Goal: Information Seeking & Learning: Learn about a topic

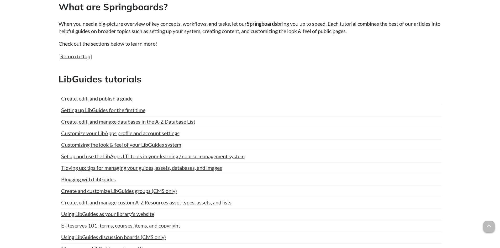
scroll to position [236, 0]
click at [151, 132] on link "Customize your LibApps profile and account settings" at bounding box center [120, 133] width 118 height 8
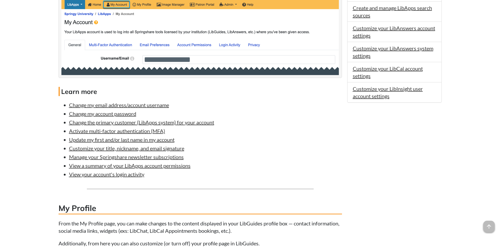
scroll to position [315, 0]
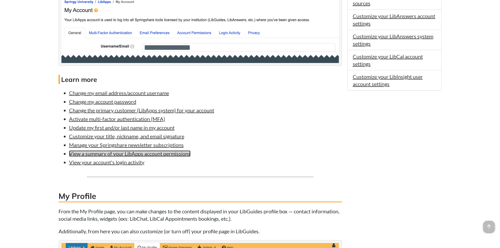
click at [155, 155] on link "View a summary of your LibApps account permissions" at bounding box center [130, 154] width 122 height 6
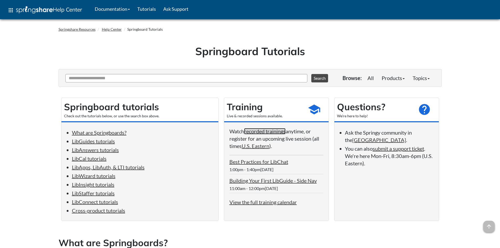
click at [264, 131] on link "recorded trainings" at bounding box center [265, 131] width 42 height 6
